Goal: Task Accomplishment & Management: Complete application form

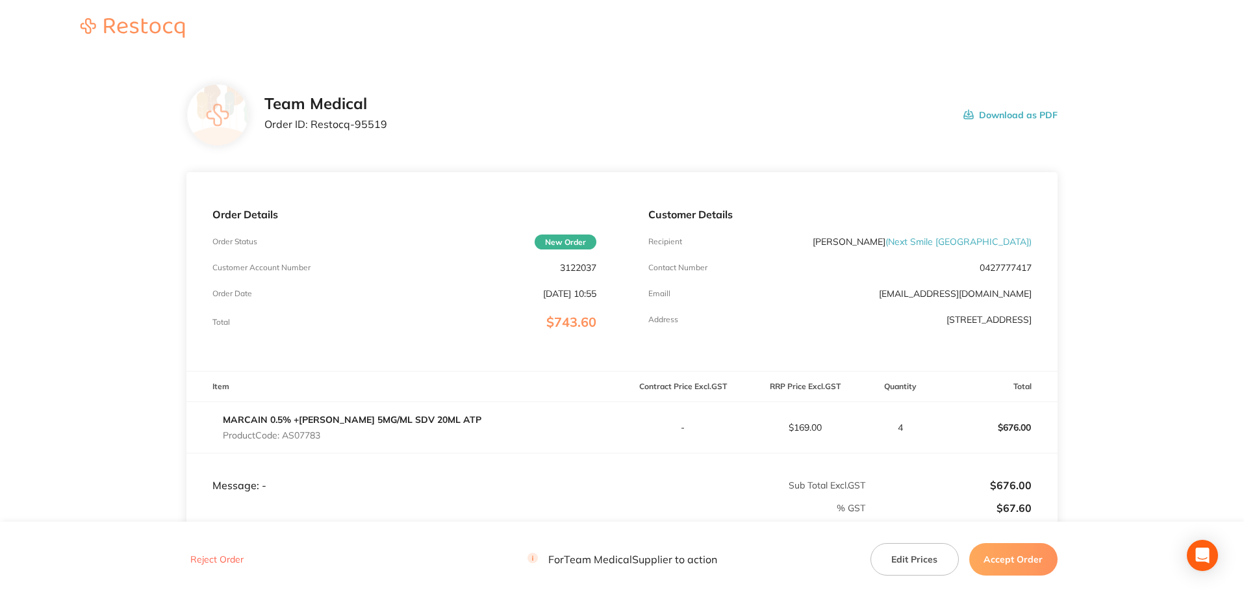
click at [576, 273] on p "3122037" at bounding box center [578, 267] width 36 height 10
copy p "3122037"
click at [387, 130] on p "Order ID: Restocq- 95519" at bounding box center [325, 124] width 123 height 12
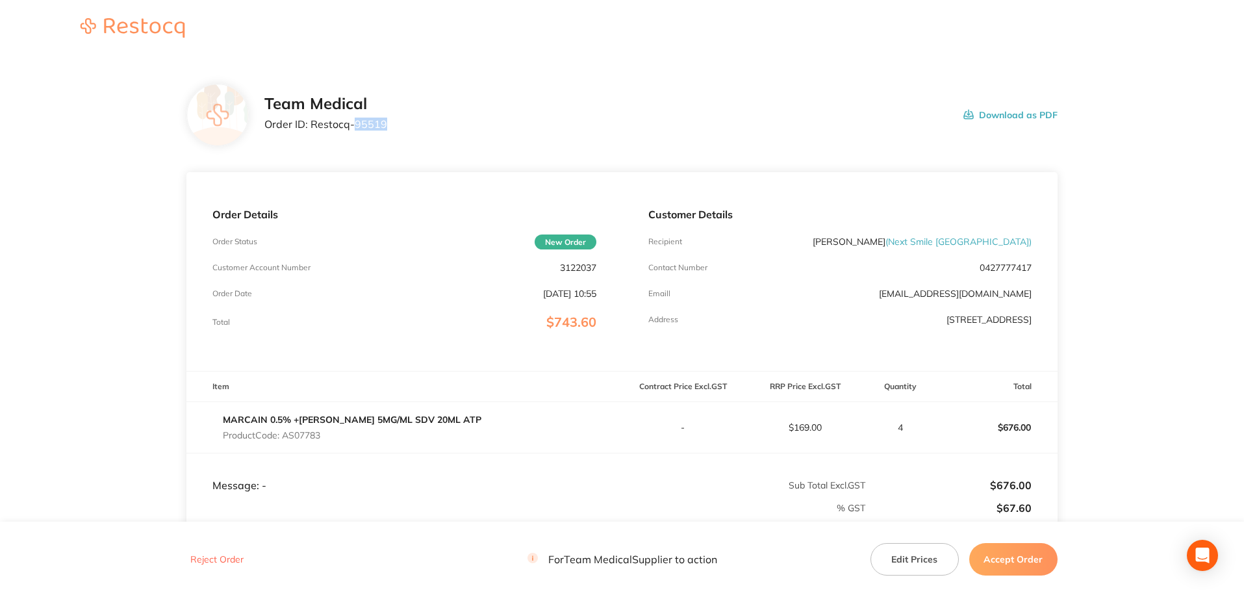
copy p "95519"
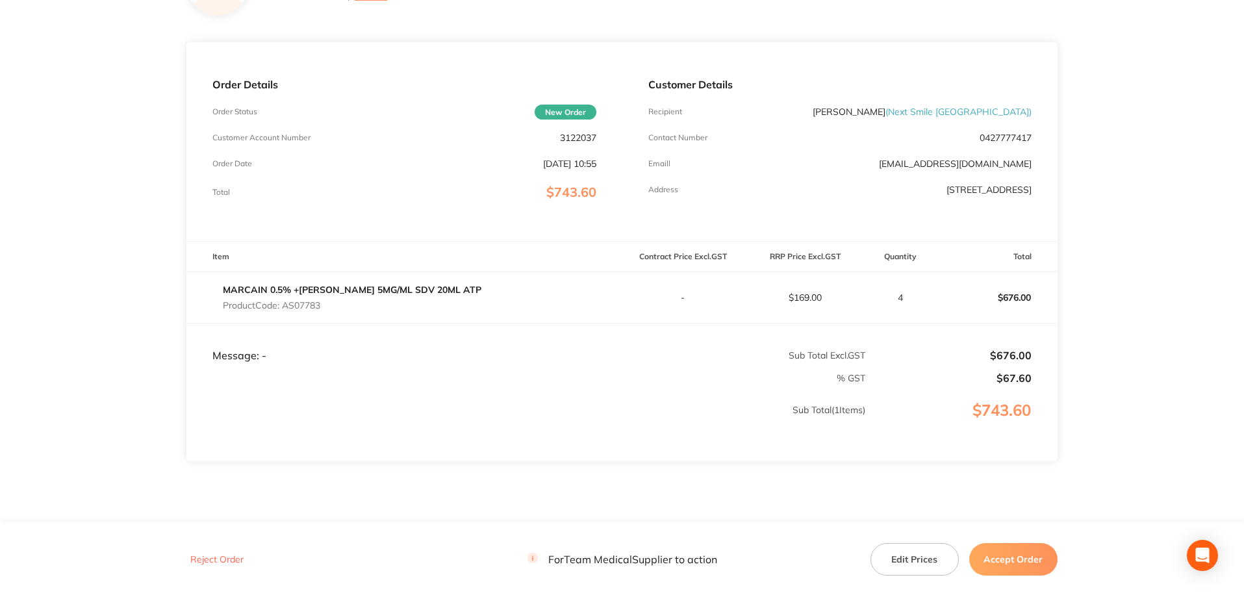
scroll to position [195, 0]
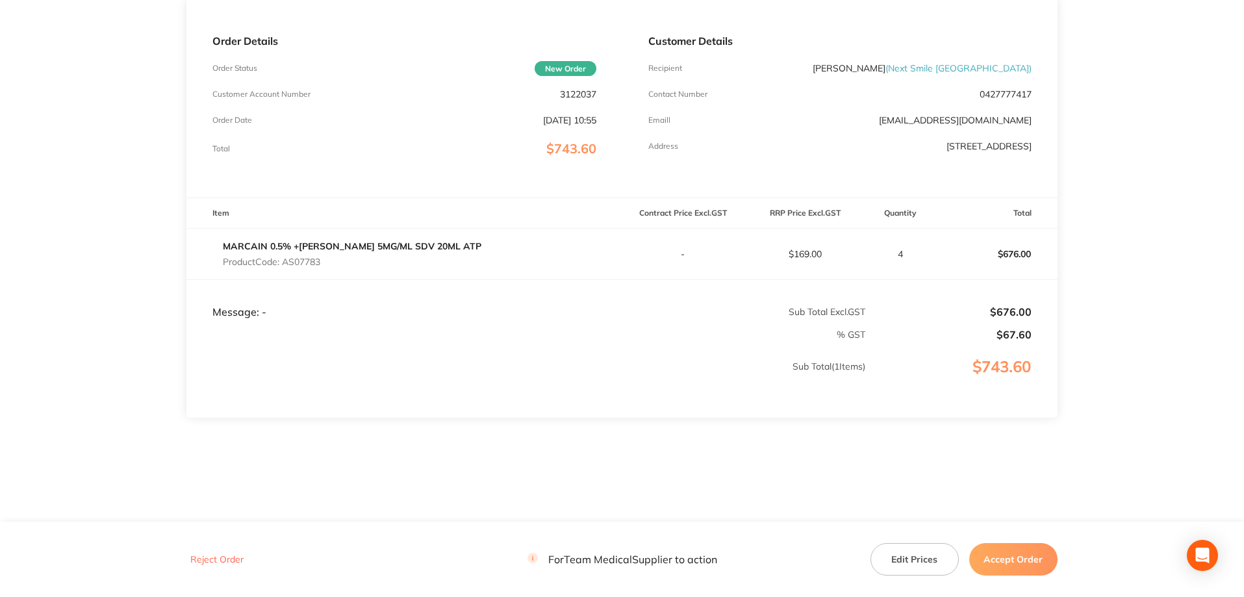
click at [329, 267] on p "Product Code: AS07783" at bounding box center [352, 262] width 258 height 10
click at [328, 267] on p "Product Code: AS07783" at bounding box center [352, 262] width 258 height 10
copy p "AS07783"
click at [1040, 559] on button "Accept Order" at bounding box center [1013, 559] width 88 height 32
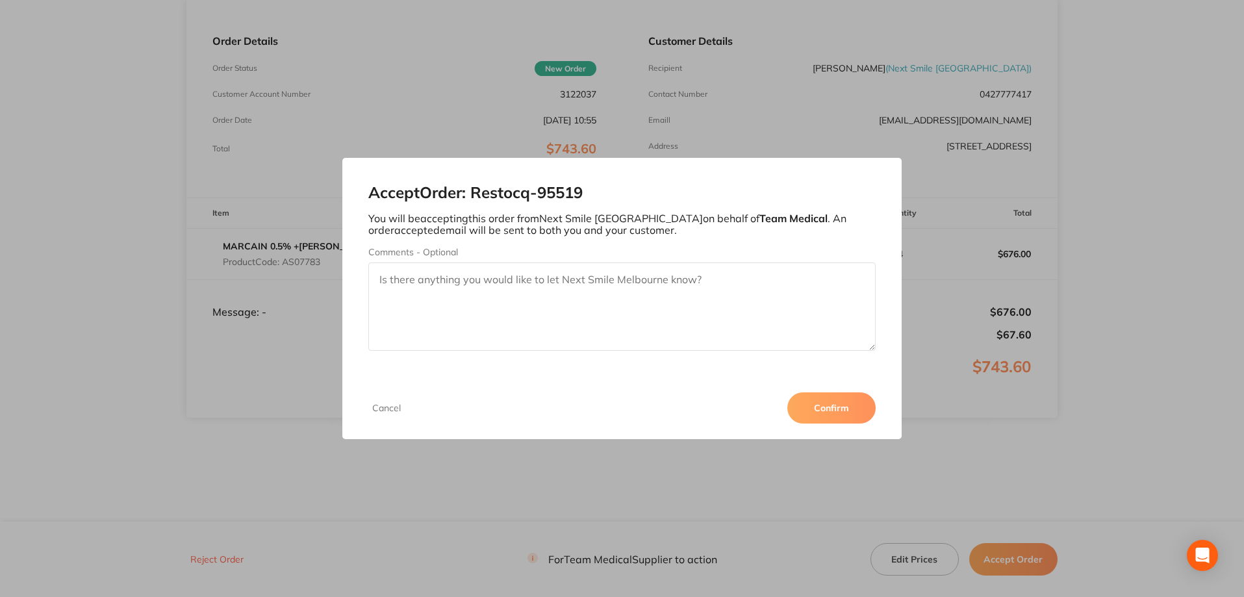
click at [399, 289] on textarea "Comments - Optional" at bounding box center [622, 306] width 508 height 88
paste textarea "Order No:3459641"
type textarea "Order processed -Order No:3459641"
click at [830, 418] on button "Confirm" at bounding box center [831, 407] width 88 height 31
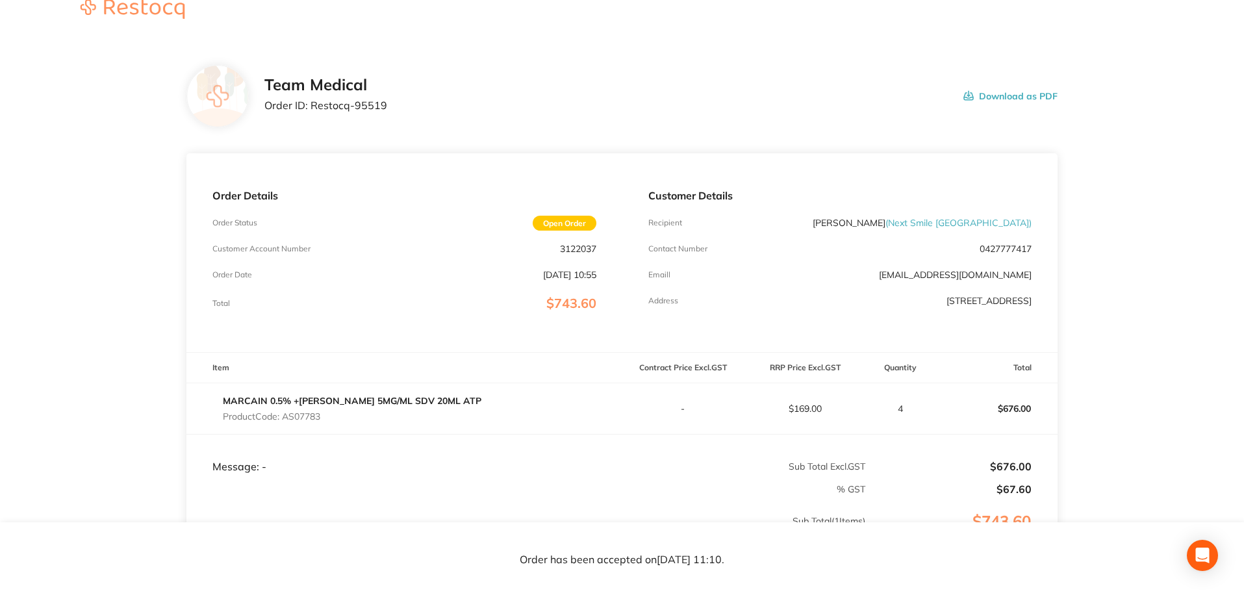
scroll to position [0, 0]
